Goal: Task Accomplishment & Management: Use online tool/utility

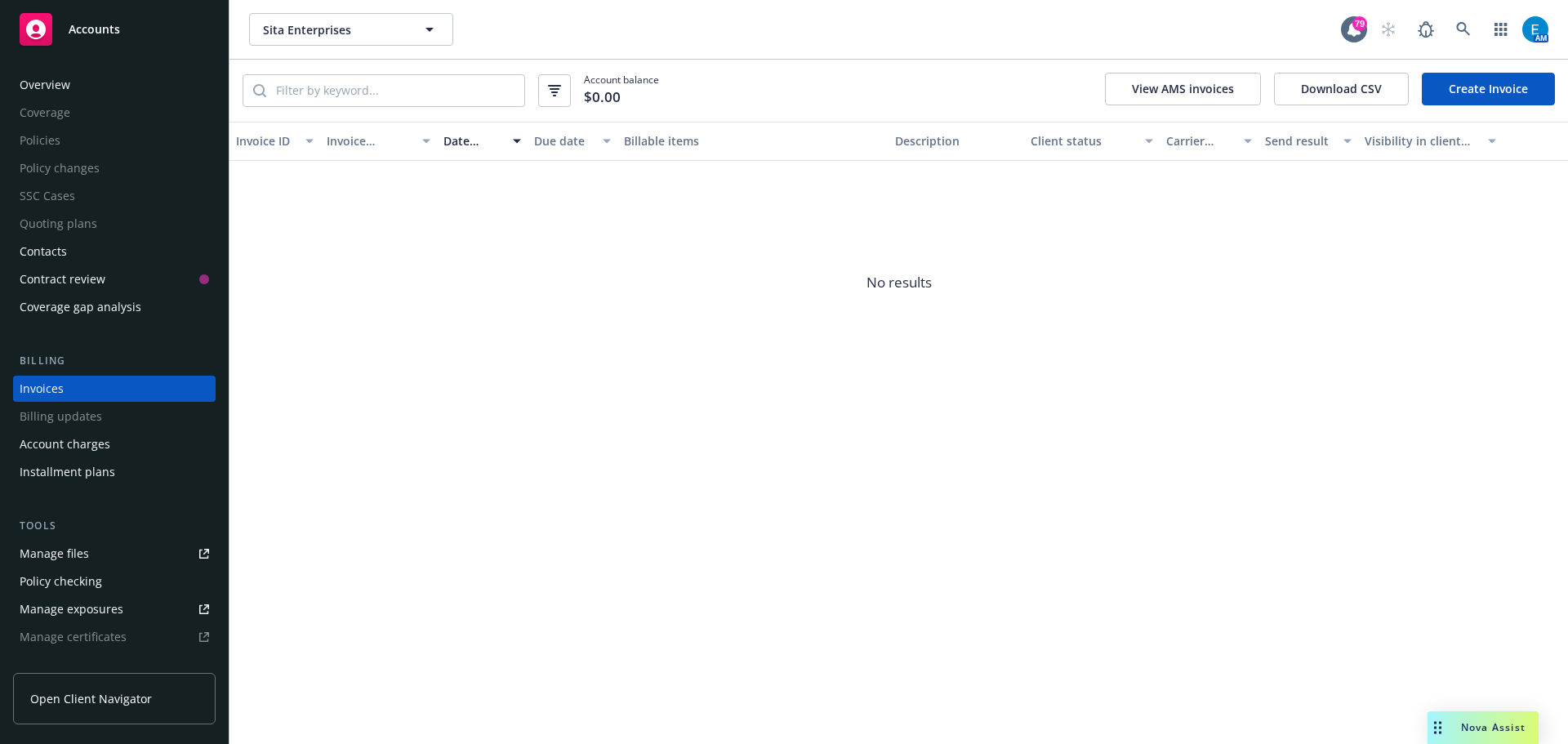
click at [1469, 85] on link "Create Invoice" at bounding box center [1488, 89] width 133 height 33
